Goal: Task Accomplishment & Management: Use online tool/utility

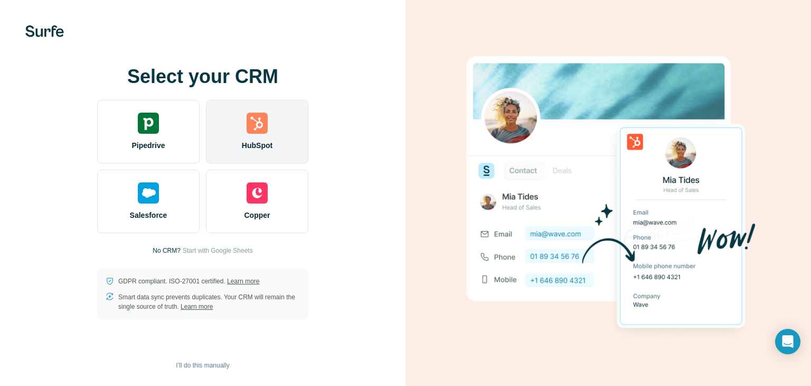
click at [260, 142] on span "HubSpot" at bounding box center [257, 145] width 31 height 11
